Goal: Task Accomplishment & Management: Manage account settings

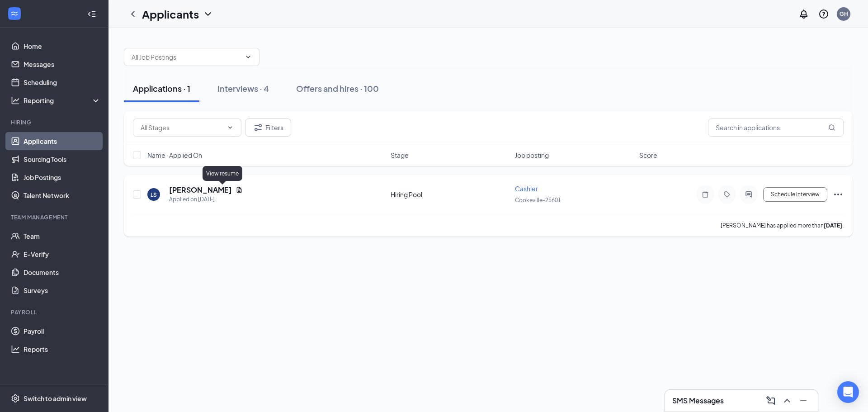
click at [237, 190] on icon "Document" at bounding box center [239, 190] width 5 height 6
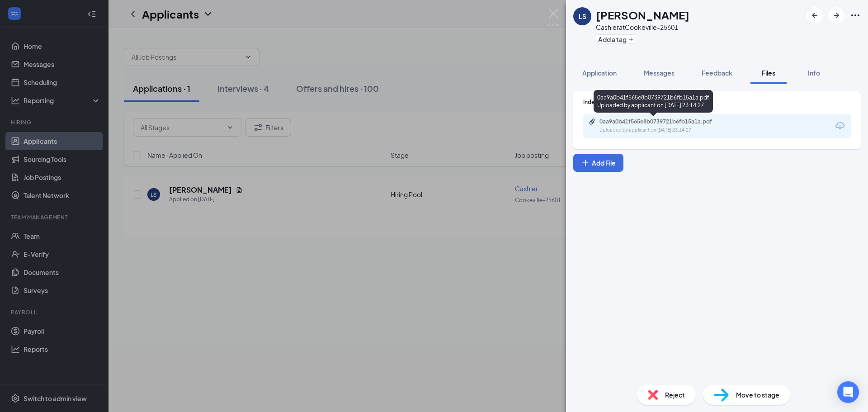
click at [679, 117] on div "0aa9a0b41f565e8b0739721b6fb15a1a.pdf Uploaded by applicant on Sep 05, 2025 at 2…" at bounding box center [717, 126] width 268 height 24
click at [677, 125] on div "0aa9a0b41f565e8b0739721b6fb15a1a.pdf Uploaded by applicant on Sep 05, 2025 at 2…" at bounding box center [662, 126] width 146 height 16
click at [607, 71] on span "Application" at bounding box center [599, 73] width 34 height 8
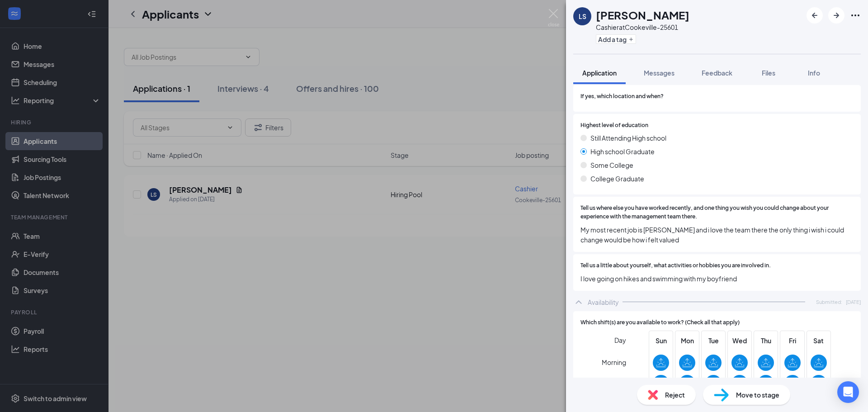
scroll to position [452, 0]
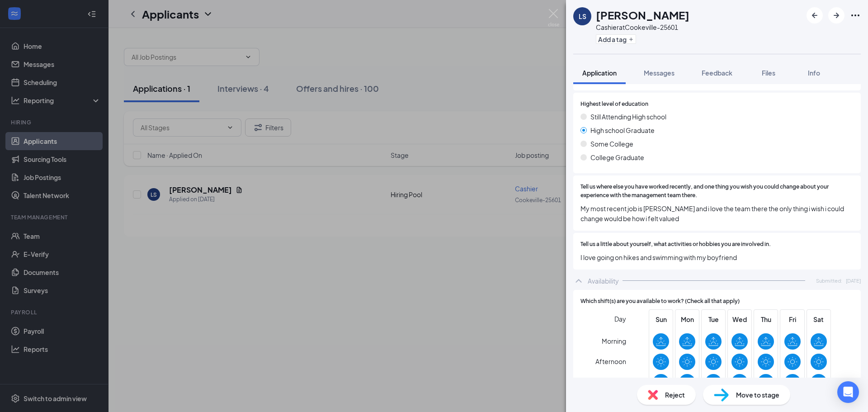
click at [682, 222] on span "My most recent job is McDonald’s and i love the team there the only thing i wis…" at bounding box center [716, 213] width 273 height 20
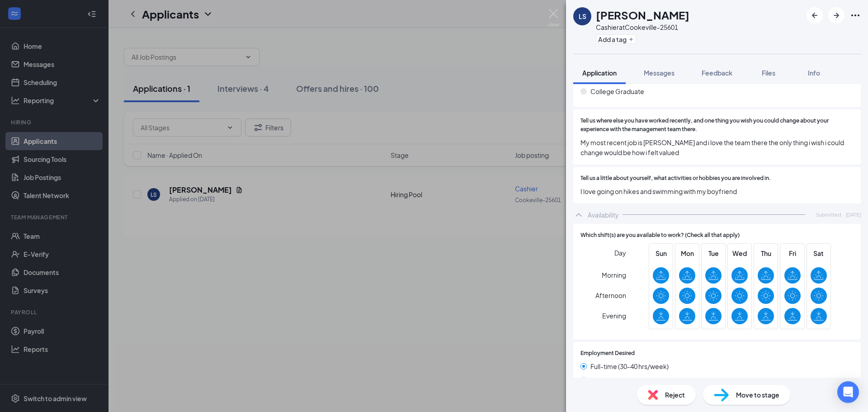
scroll to position [543, 0]
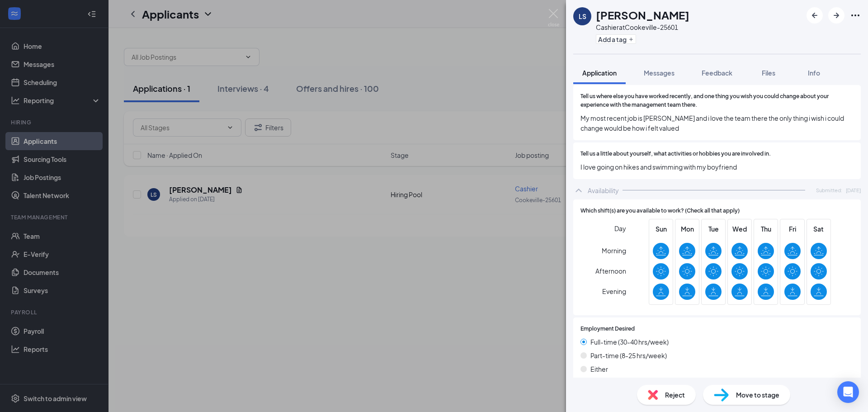
click at [744, 386] on div "Move to stage" at bounding box center [746, 395] width 87 height 20
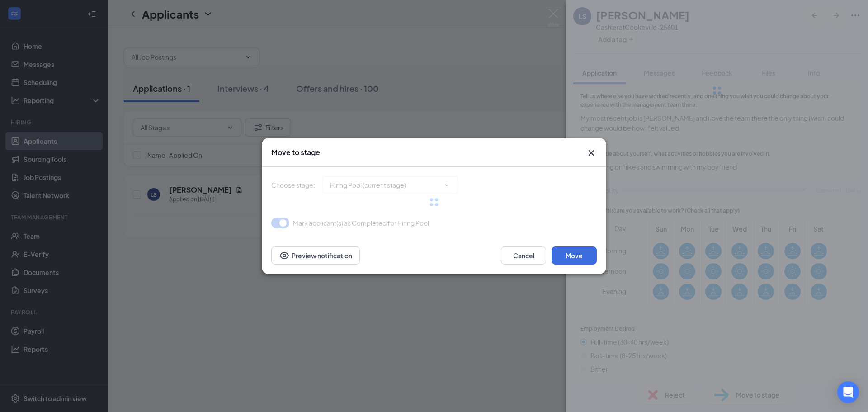
type input "Onsite Interview (next stage)"
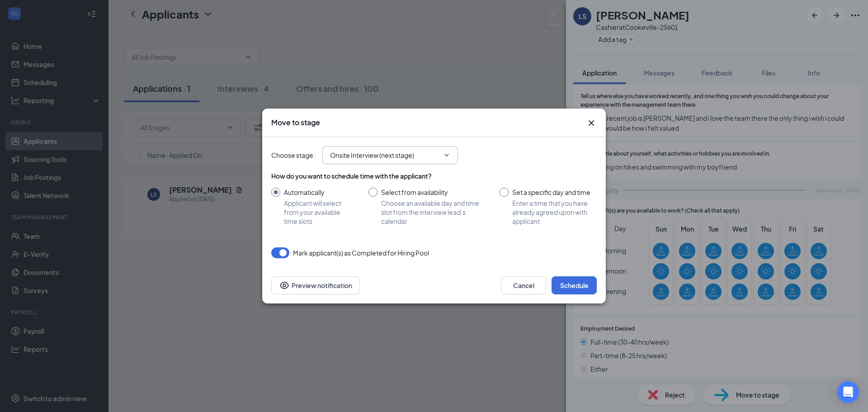
click at [452, 155] on span "Onsite Interview (next stage)" at bounding box center [390, 155] width 136 height 18
click at [495, 196] on div "Automatically Applicant will select from your available time slots Select from …" at bounding box center [434, 207] width 326 height 38
click at [505, 190] on input "Set a specific day and time Enter a time that you have already agreed upon with…" at bounding box center [548, 207] width 97 height 38
radio input "true"
radio input "false"
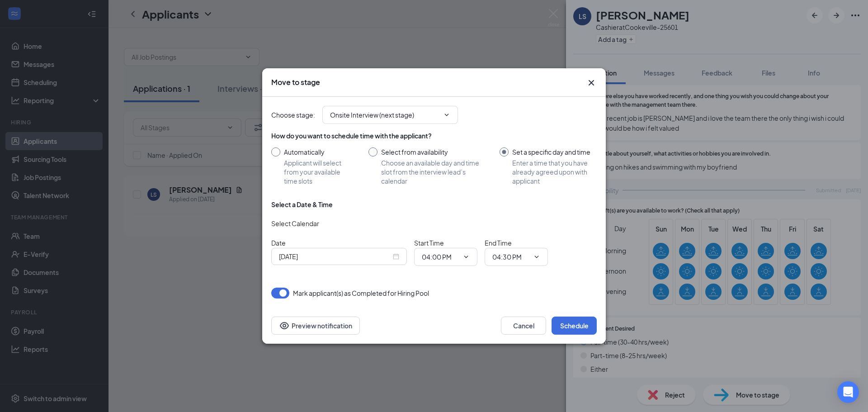
click at [376, 203] on div "Select a Date & Time" at bounding box center [434, 204] width 326 height 9
click at [534, 255] on icon "ChevronDown" at bounding box center [536, 256] width 7 height 7
click at [537, 256] on icon "ChevronDown" at bounding box center [536, 256] width 7 height 7
click at [537, 255] on icon "ChevronDown" at bounding box center [536, 256] width 7 height 7
click at [500, 260] on input "04:30 PM" at bounding box center [510, 257] width 37 height 10
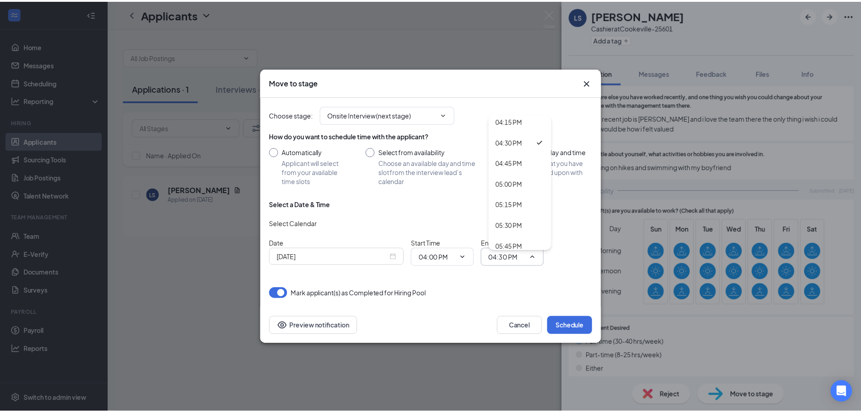
scroll to position [1356, 0]
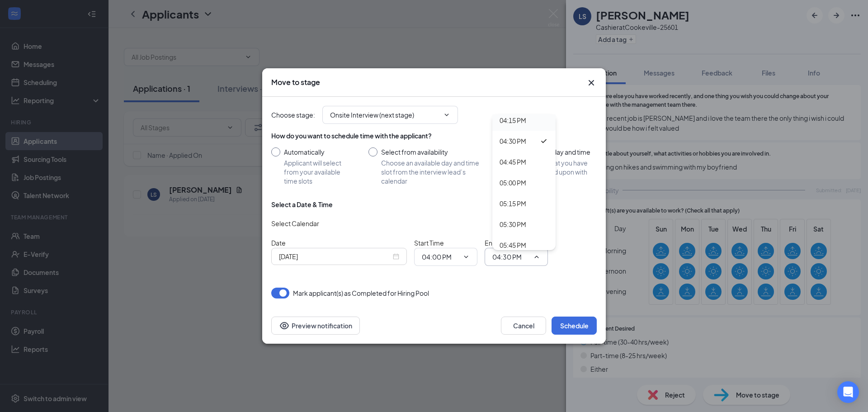
click at [508, 117] on div "04:15 PM" at bounding box center [513, 120] width 27 height 10
type input "04:15 PM"
click at [476, 280] on div "Choose stage : Onsite Interview (next stage) How do you want to schedule time w…" at bounding box center [434, 198] width 326 height 202
click at [392, 260] on div "Sep 16, 2025" at bounding box center [339, 256] width 120 height 10
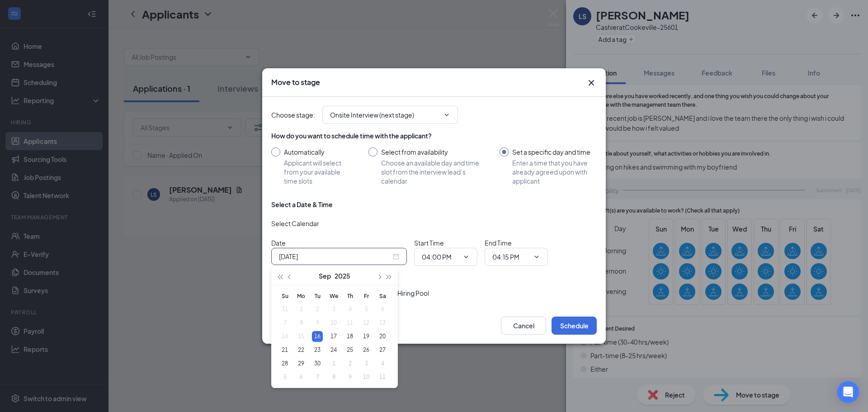
click at [394, 259] on div "Sep 16, 2025" at bounding box center [339, 256] width 120 height 10
type input "Sep 19, 2025"
click at [364, 338] on div "19" at bounding box center [366, 336] width 11 height 11
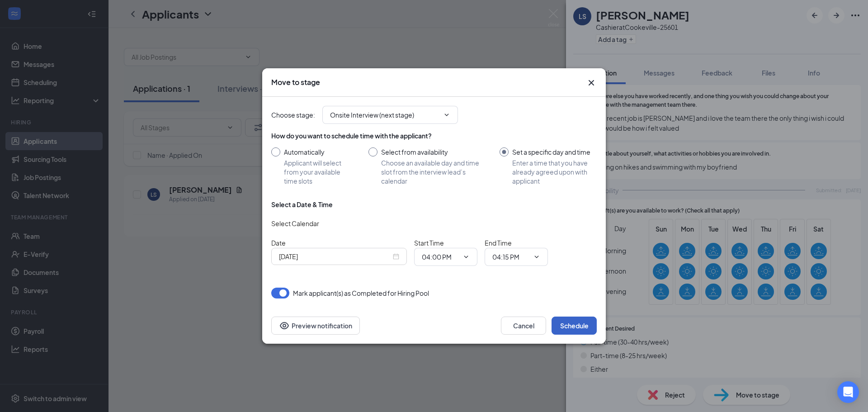
click at [581, 319] on button "Schedule" at bounding box center [574, 325] width 45 height 18
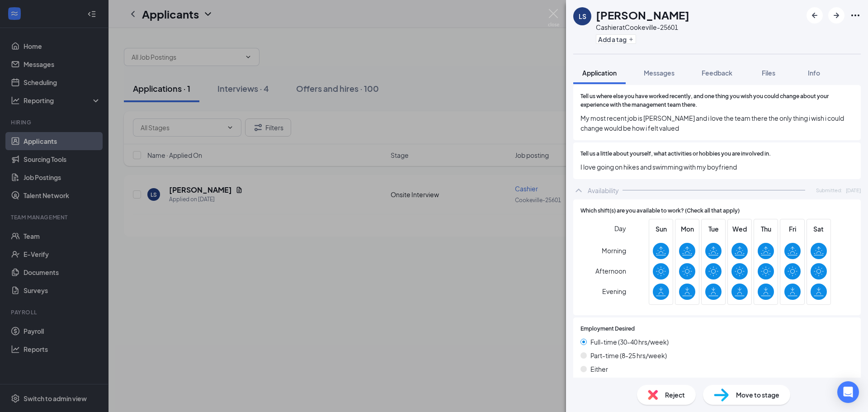
click at [268, 292] on div "LS Leah Stewart Cashier at Cookeville-25601 Add a tag Application Messages Feed…" at bounding box center [434, 206] width 868 height 412
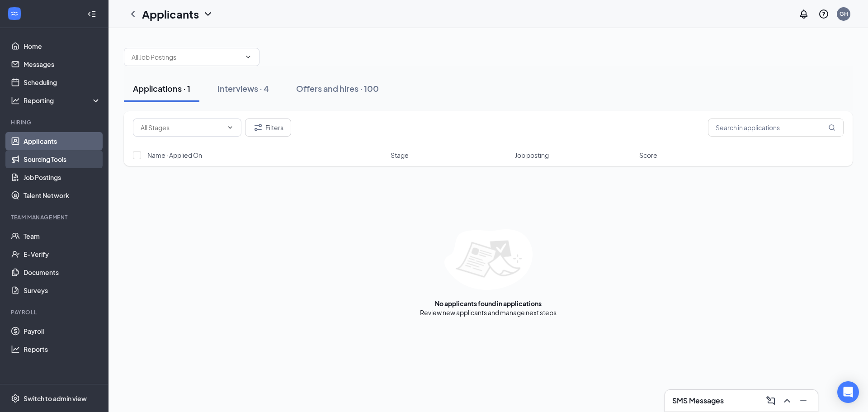
click at [53, 154] on link "Sourcing Tools" at bounding box center [62, 159] width 77 height 18
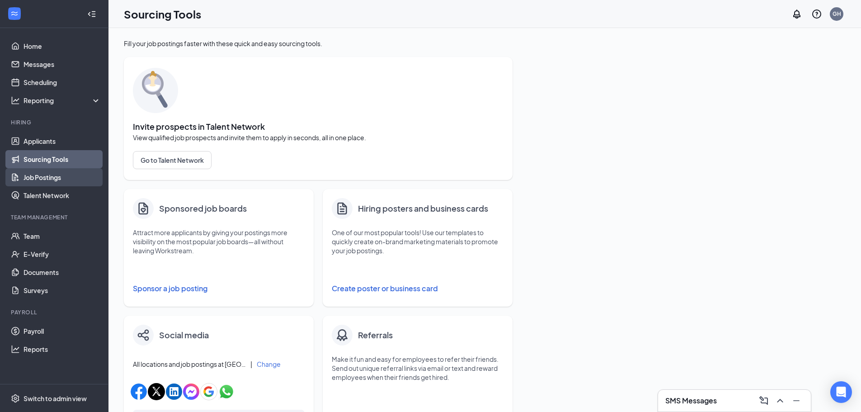
click at [36, 173] on link "Job Postings" at bounding box center [62, 177] width 77 height 18
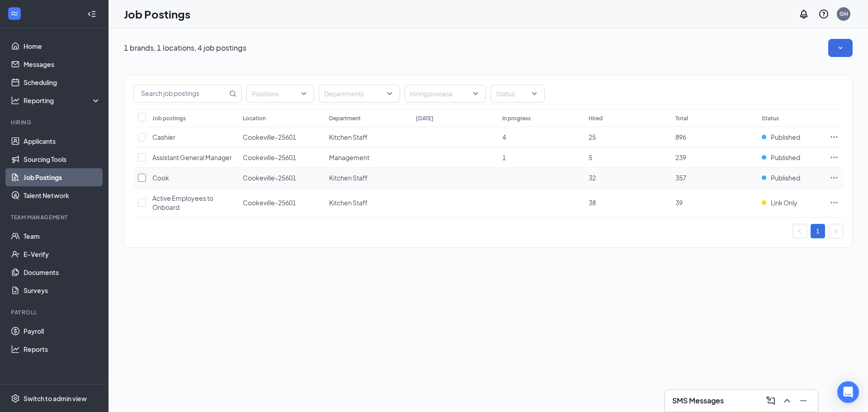
click at [141, 182] on label at bounding box center [140, 177] width 5 height 9
click at [141, 182] on input "checkbox" at bounding box center [142, 178] width 8 height 8
checkbox input "true"
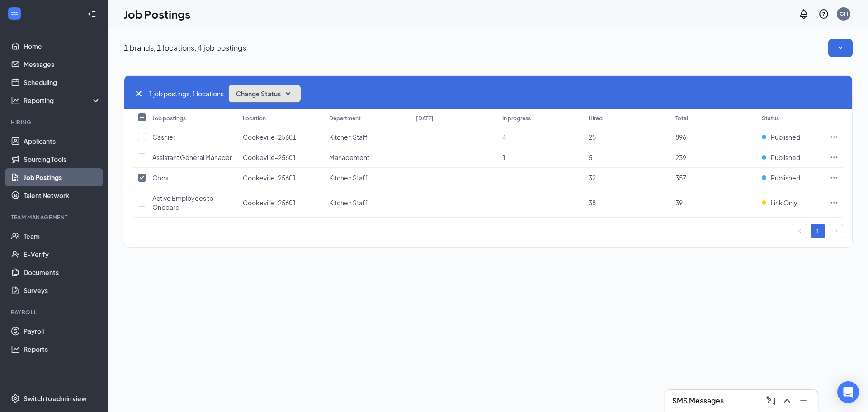
click at [288, 91] on icon "SmallChevronDown" at bounding box center [288, 93] width 11 height 11
click at [268, 118] on div "Publish" at bounding box center [285, 118] width 109 height 20
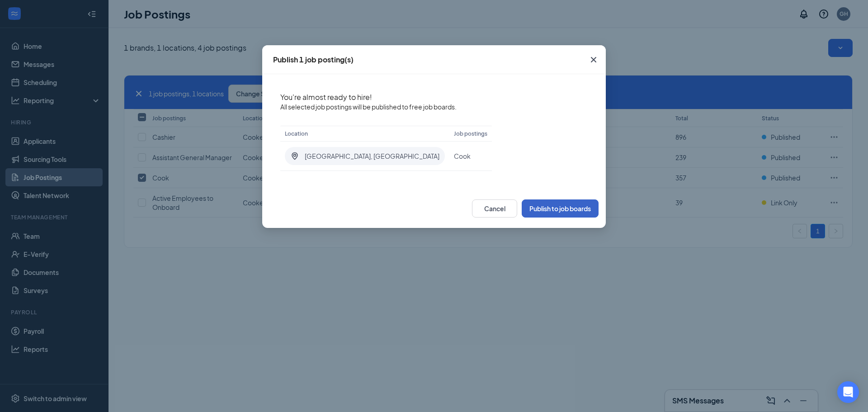
click at [549, 206] on button "Publish to job boards" at bounding box center [560, 208] width 77 height 18
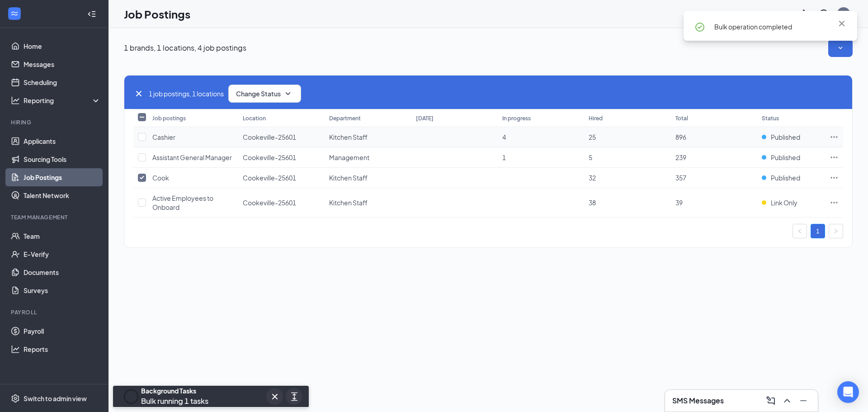
click at [142, 129] on td at bounding box center [140, 137] width 14 height 20
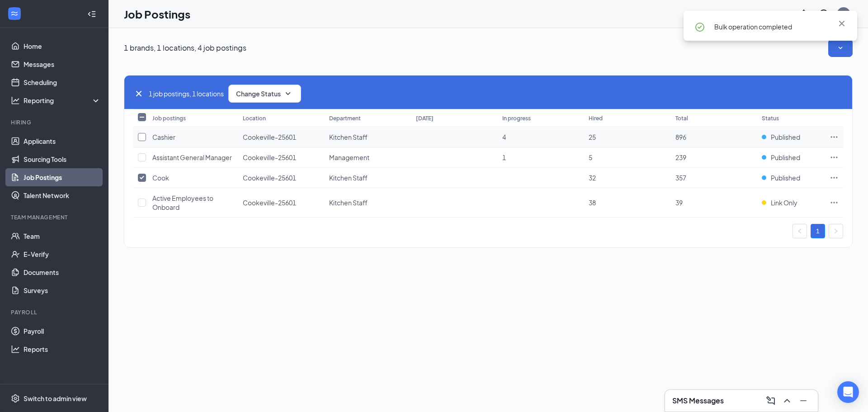
click at [141, 134] on input "checkbox" at bounding box center [142, 137] width 8 height 8
checkbox input "true"
click at [300, 92] on button "Change Status" at bounding box center [264, 94] width 73 height 18
click at [246, 116] on span "Publish" at bounding box center [248, 118] width 21 height 10
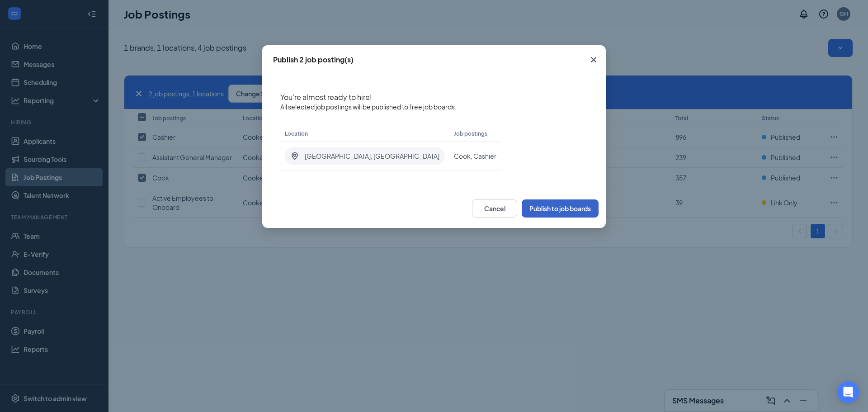
click at [556, 209] on button "Publish to job boards" at bounding box center [560, 208] width 77 height 18
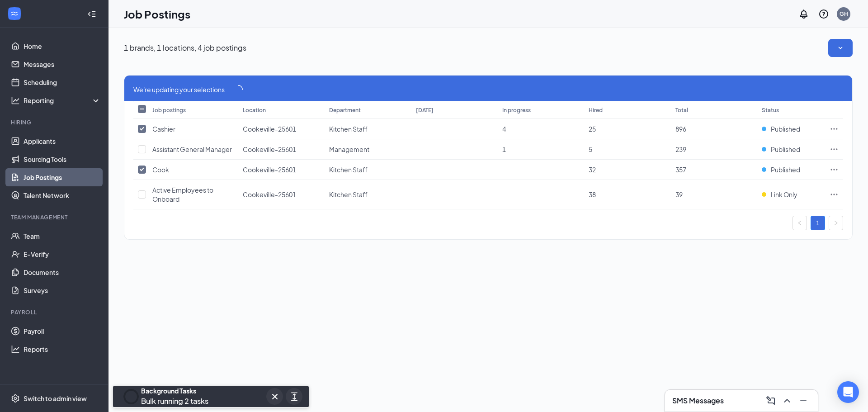
click at [707, 317] on div "1 brands, 1 locations, 4 job postings We're updating your selections... Job pos…" at bounding box center [489, 220] width 760 height 384
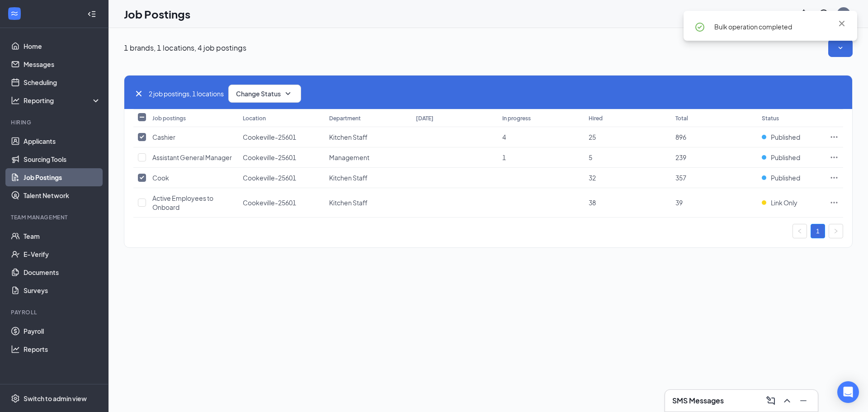
click at [670, 68] on div "2 job postings, 1 locations Change Status Job postings Location Department Toda…" at bounding box center [488, 157] width 729 height 200
click at [842, 24] on icon "Cross" at bounding box center [841, 23] width 5 height 5
click at [509, 368] on div "1 brands, 1 locations, 4 job postings 2 job postings, 1 locations Change Status…" at bounding box center [489, 220] width 760 height 384
click at [452, 339] on div "1 brands, 1 locations, 4 job postings 2 job postings, 1 locations Change Status…" at bounding box center [489, 220] width 760 height 384
click at [27, 45] on link "Home" at bounding box center [62, 46] width 77 height 18
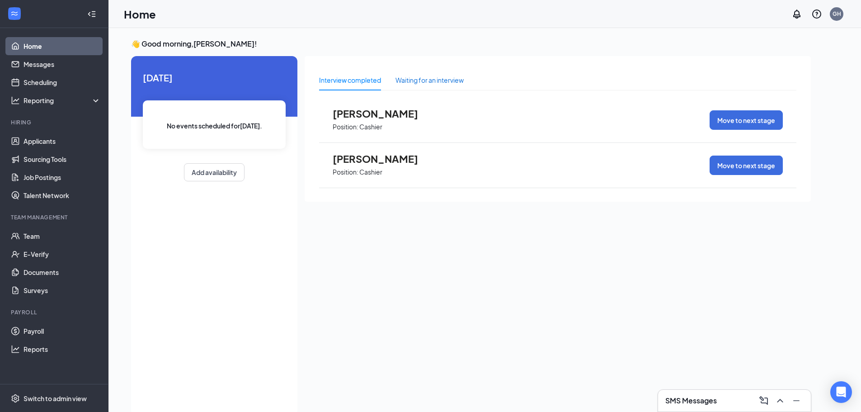
click at [438, 83] on div "Waiting for an interview" at bounding box center [430, 80] width 68 height 10
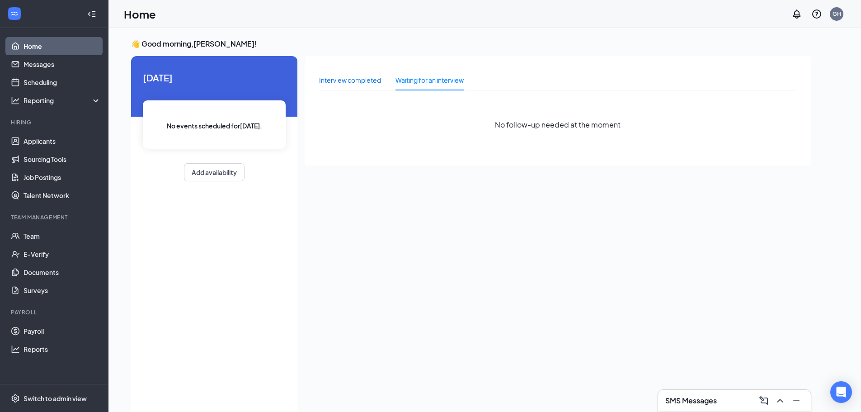
click at [362, 81] on div "Interview completed" at bounding box center [350, 80] width 62 height 10
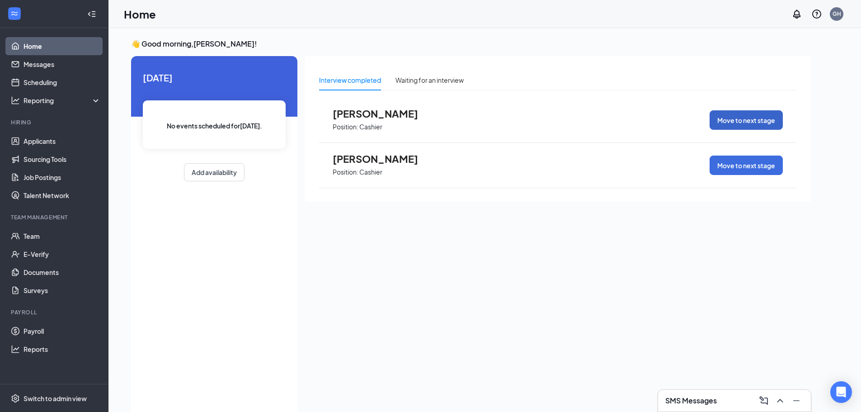
click at [763, 121] on button "Move to next stage" at bounding box center [746, 119] width 73 height 19
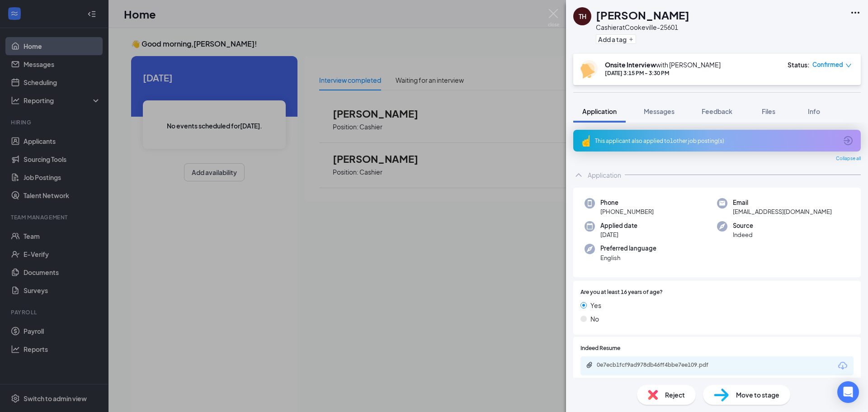
click at [669, 392] on span "Reject" at bounding box center [675, 395] width 20 height 10
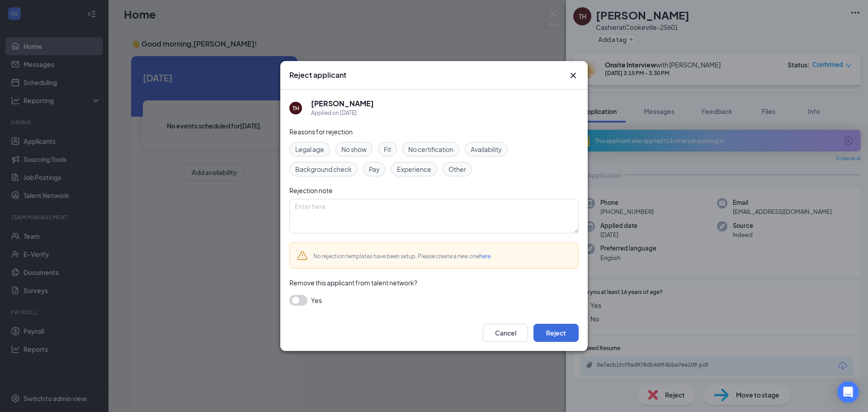
click at [460, 169] on span "Other" at bounding box center [457, 169] width 18 height 10
click at [564, 333] on button "Reject" at bounding box center [555, 333] width 45 height 18
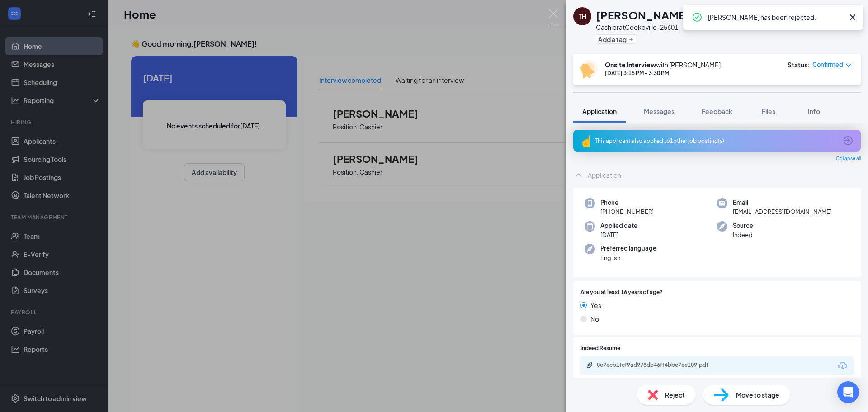
click at [850, 14] on icon "Cross" at bounding box center [852, 17] width 11 height 11
drag, startPoint x: 486, startPoint y: 282, endPoint x: 450, endPoint y: 208, distance: 81.3
click at [476, 287] on div "TH Tommy Hammons Cashier at Cookeville-25601 Add a tag Onsite Interview with Ga…" at bounding box center [434, 206] width 868 height 412
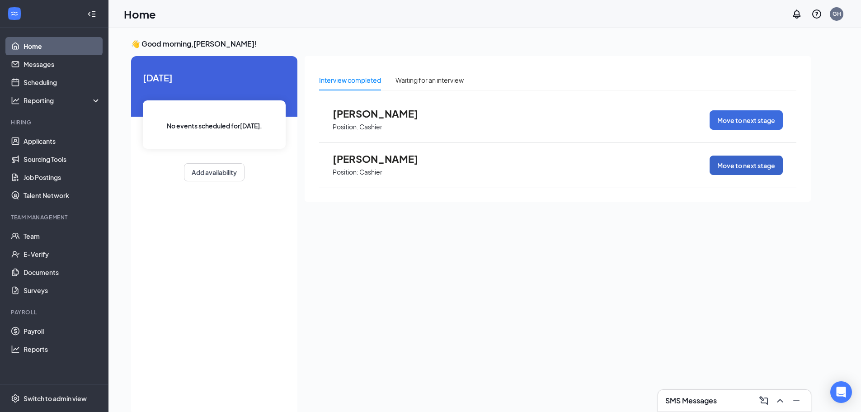
click at [741, 165] on button "Move to next stage" at bounding box center [746, 165] width 73 height 19
